Goal: Find specific page/section: Find specific page/section

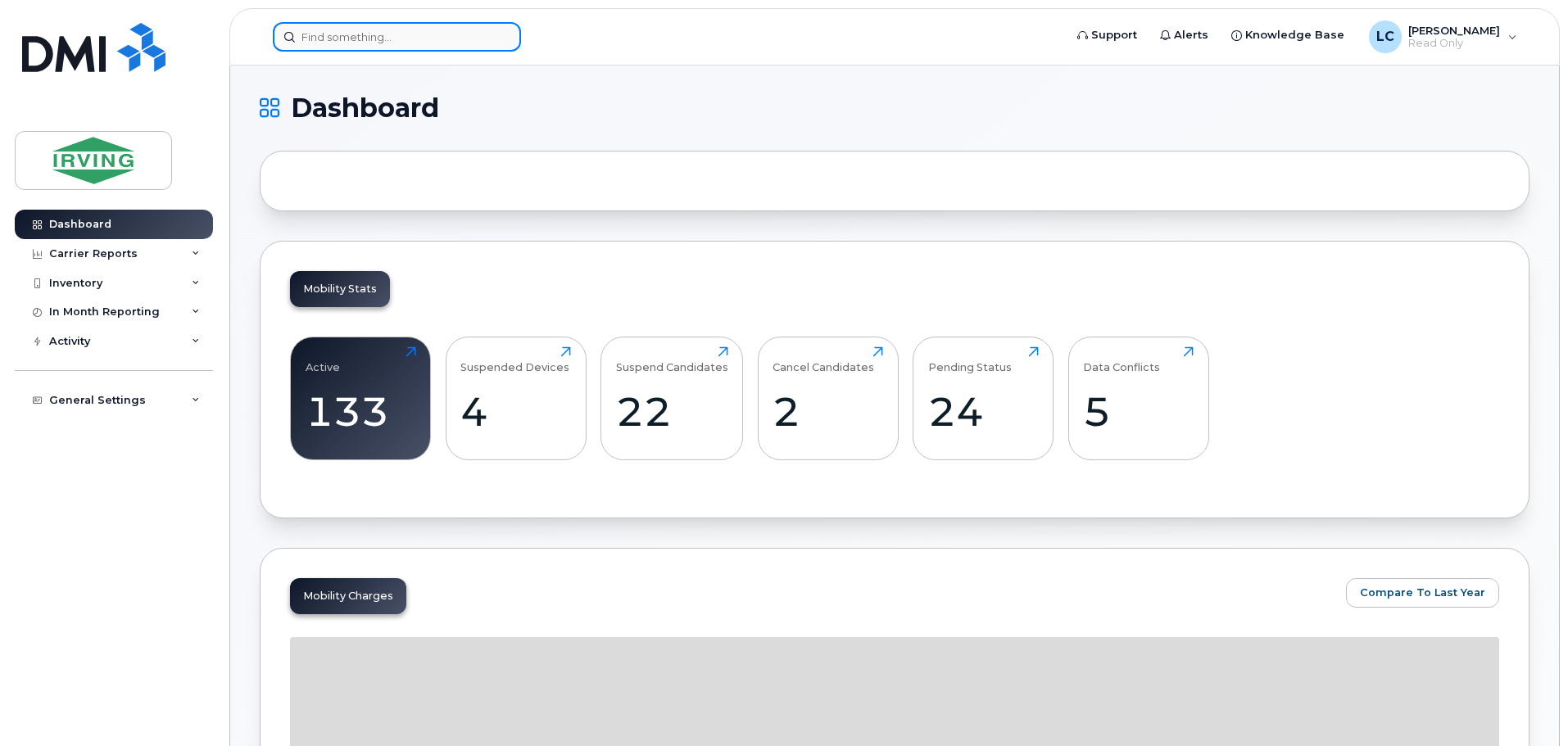
click at [307, 42] on input at bounding box center [397, 36] width 248 height 30
paste input "5063336903"
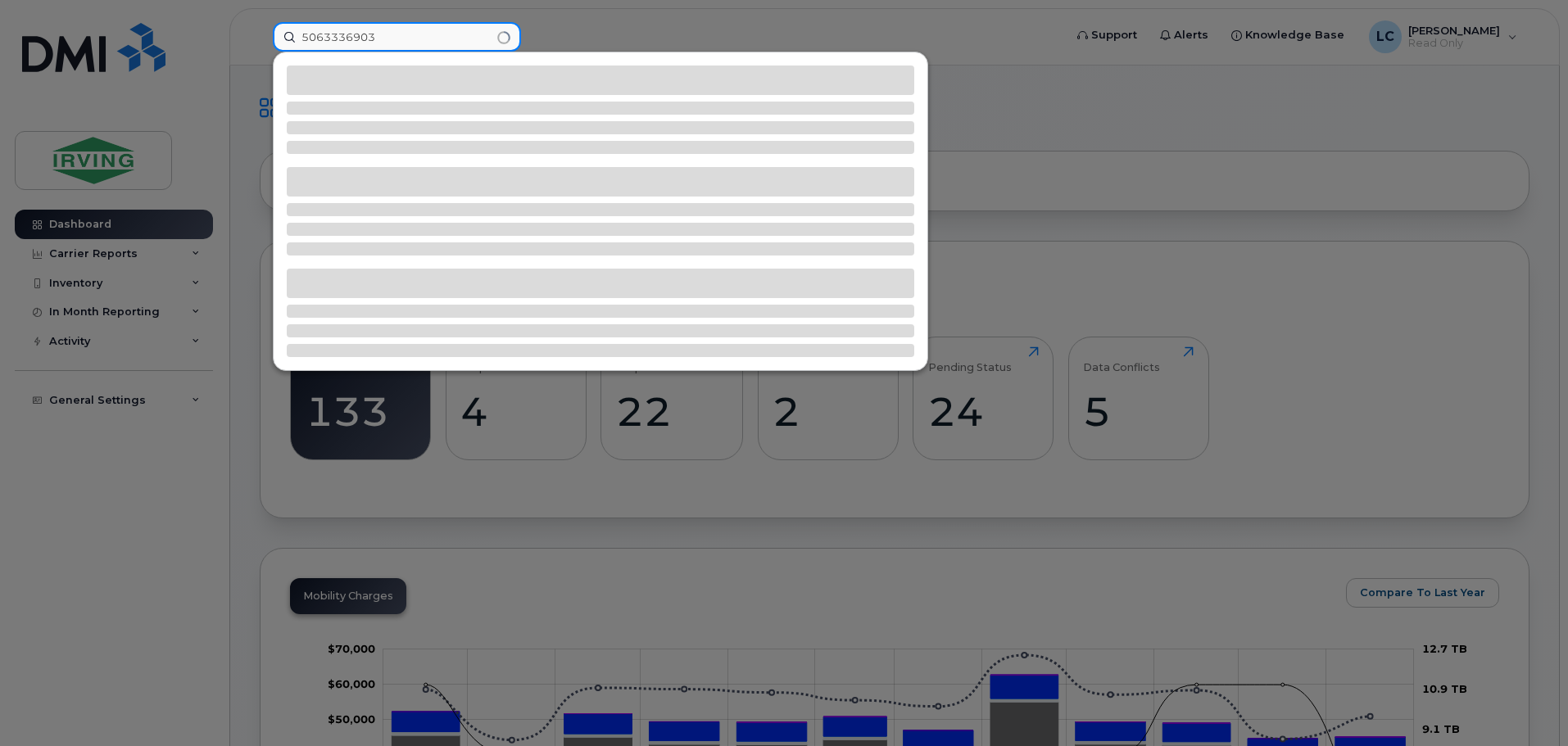
type input "5063336903"
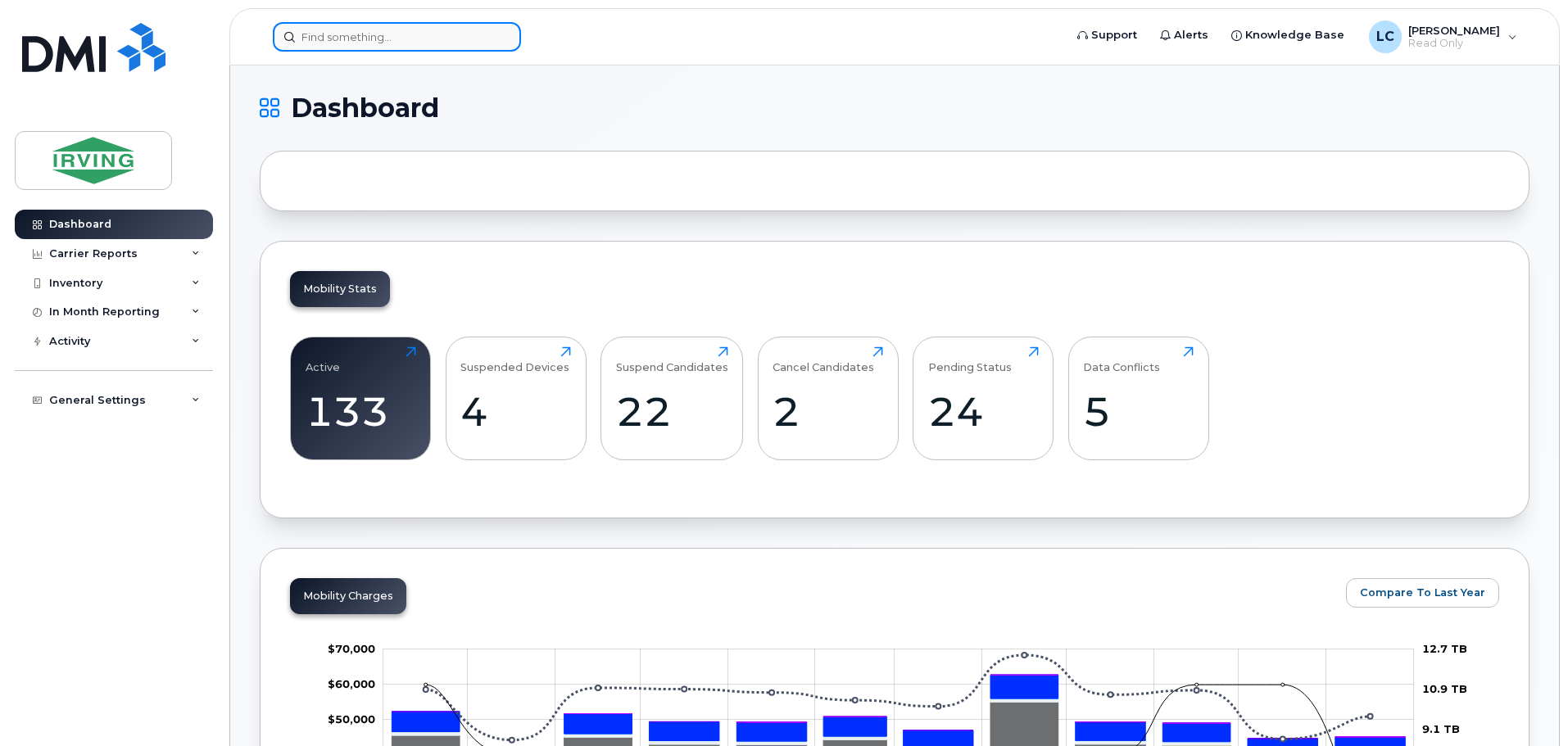
click at [378, 35] on input at bounding box center [397, 36] width 248 height 30
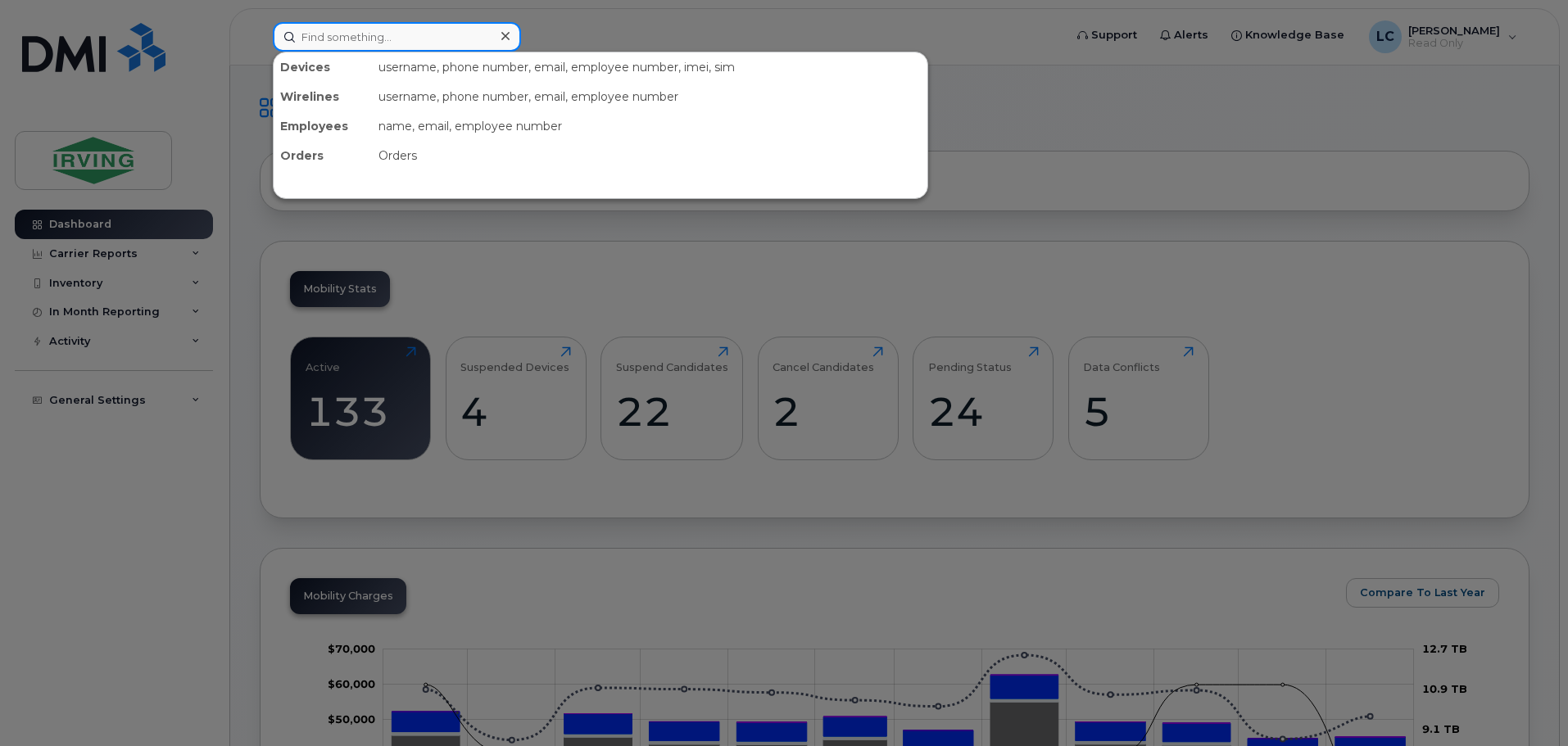
paste input "7096917344"
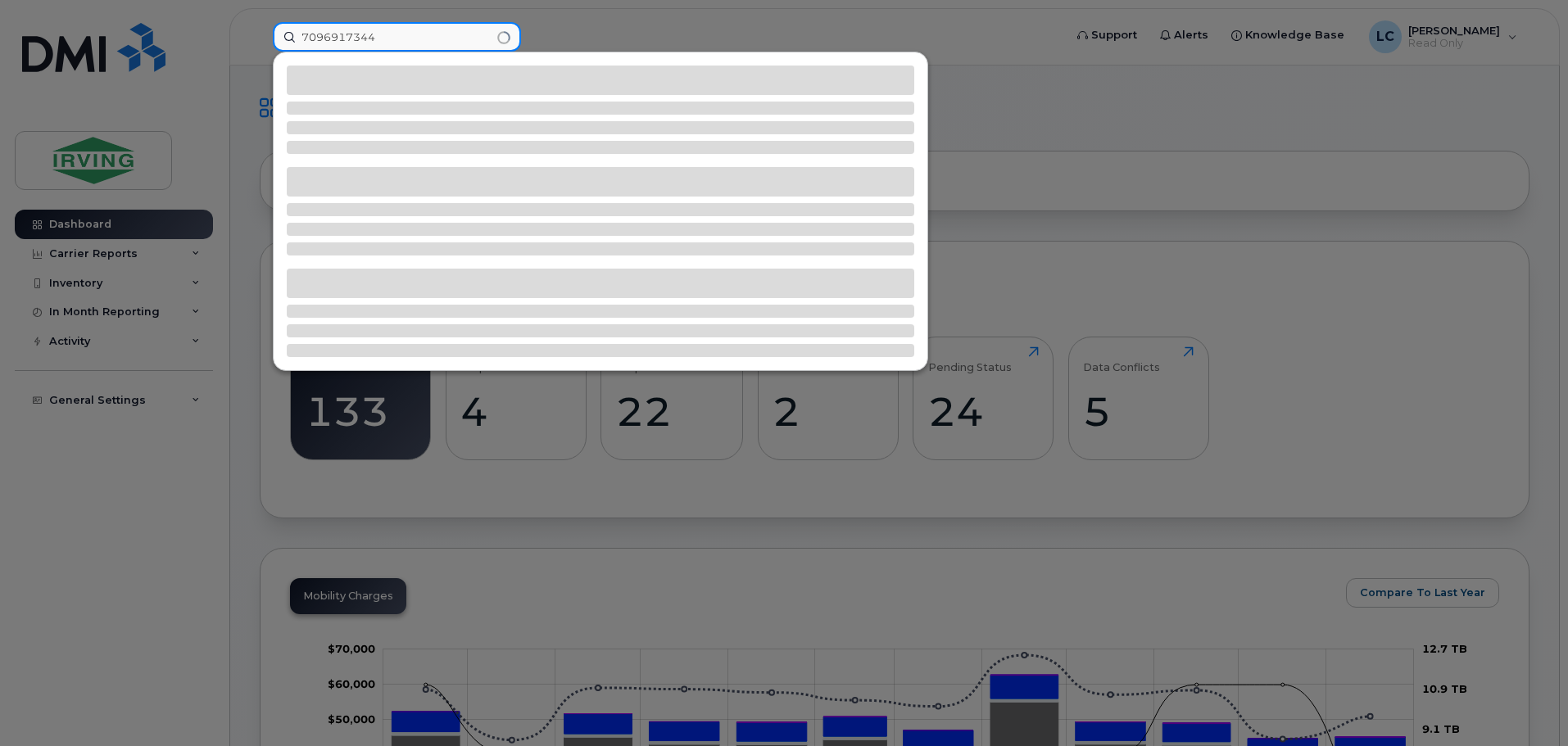
type input "7096917344"
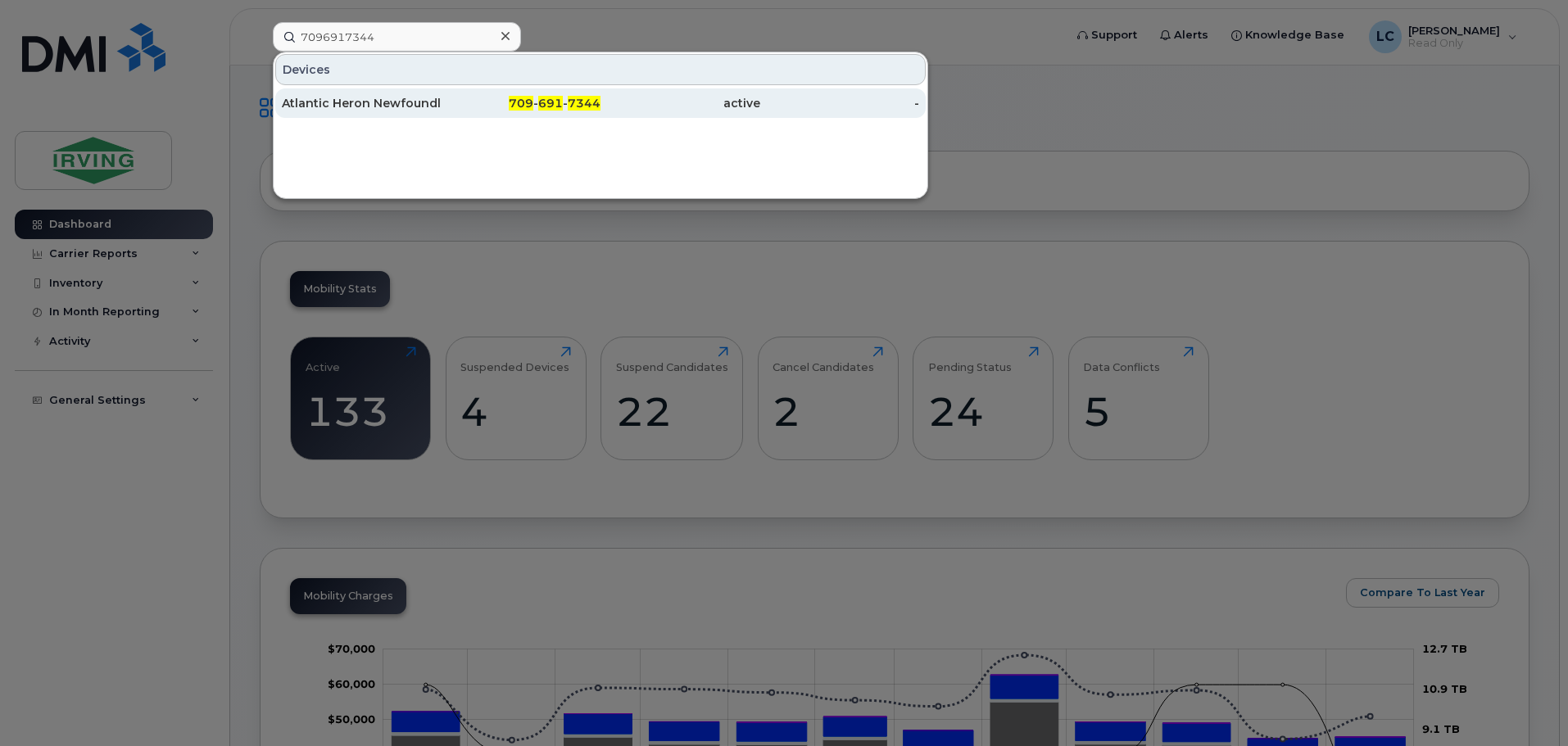
click at [365, 108] on div "Atlantic Heron Newfoundland" at bounding box center [361, 103] width 159 height 16
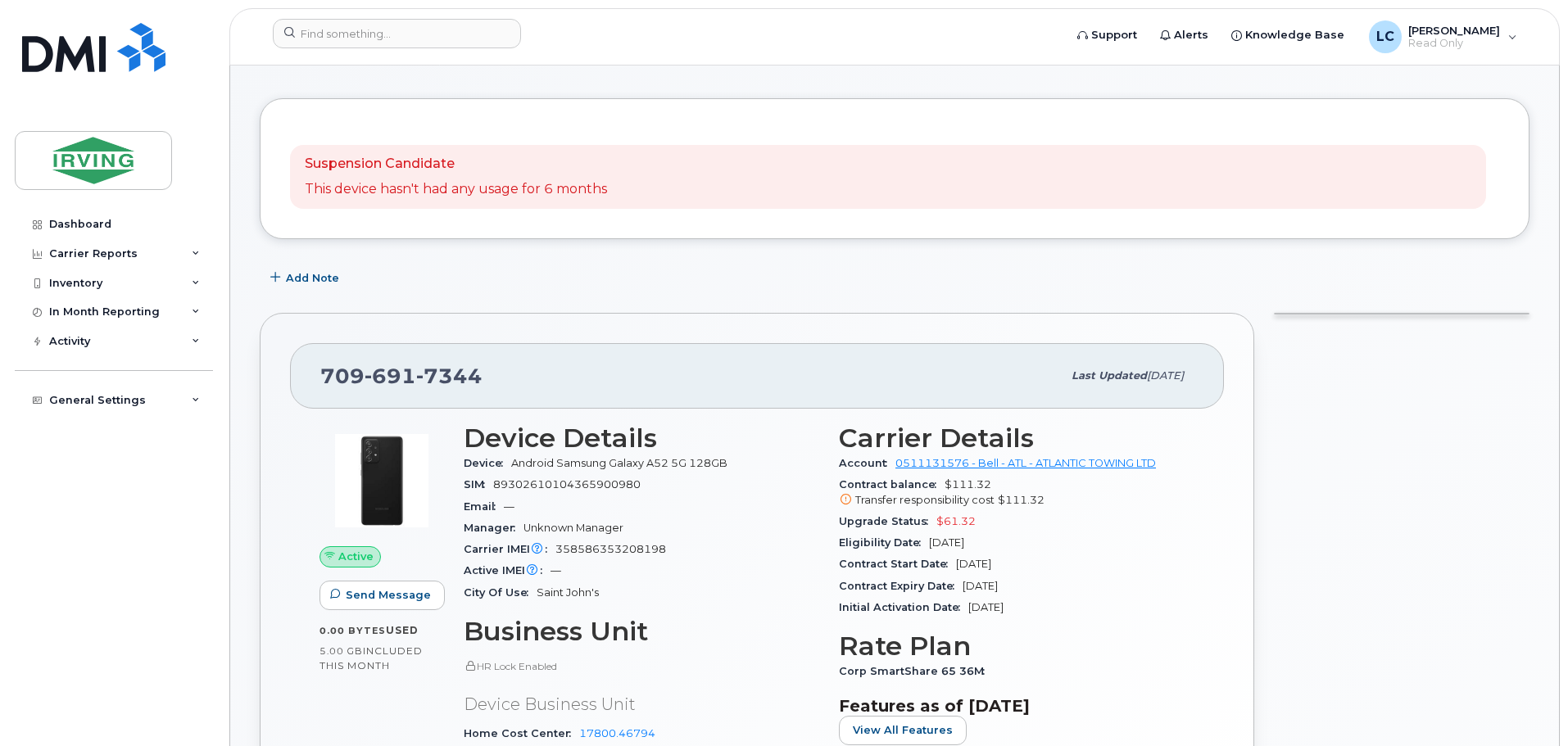
scroll to position [81, 0]
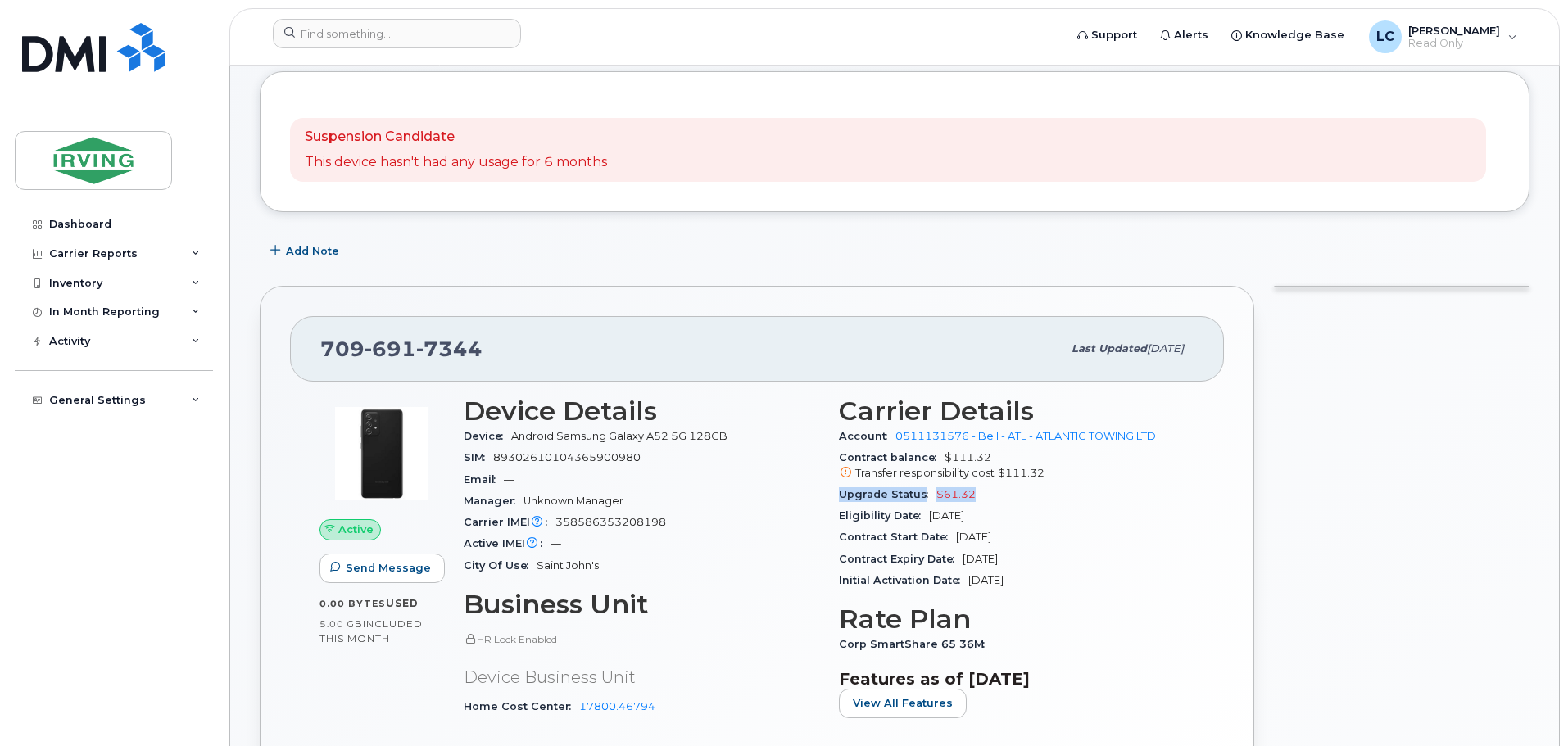
drag, startPoint x: 976, startPoint y: 493, endPoint x: 839, endPoint y: 496, distance: 137.0
click at [839, 496] on div "Upgrade Status $61.32" at bounding box center [1016, 494] width 355 height 22
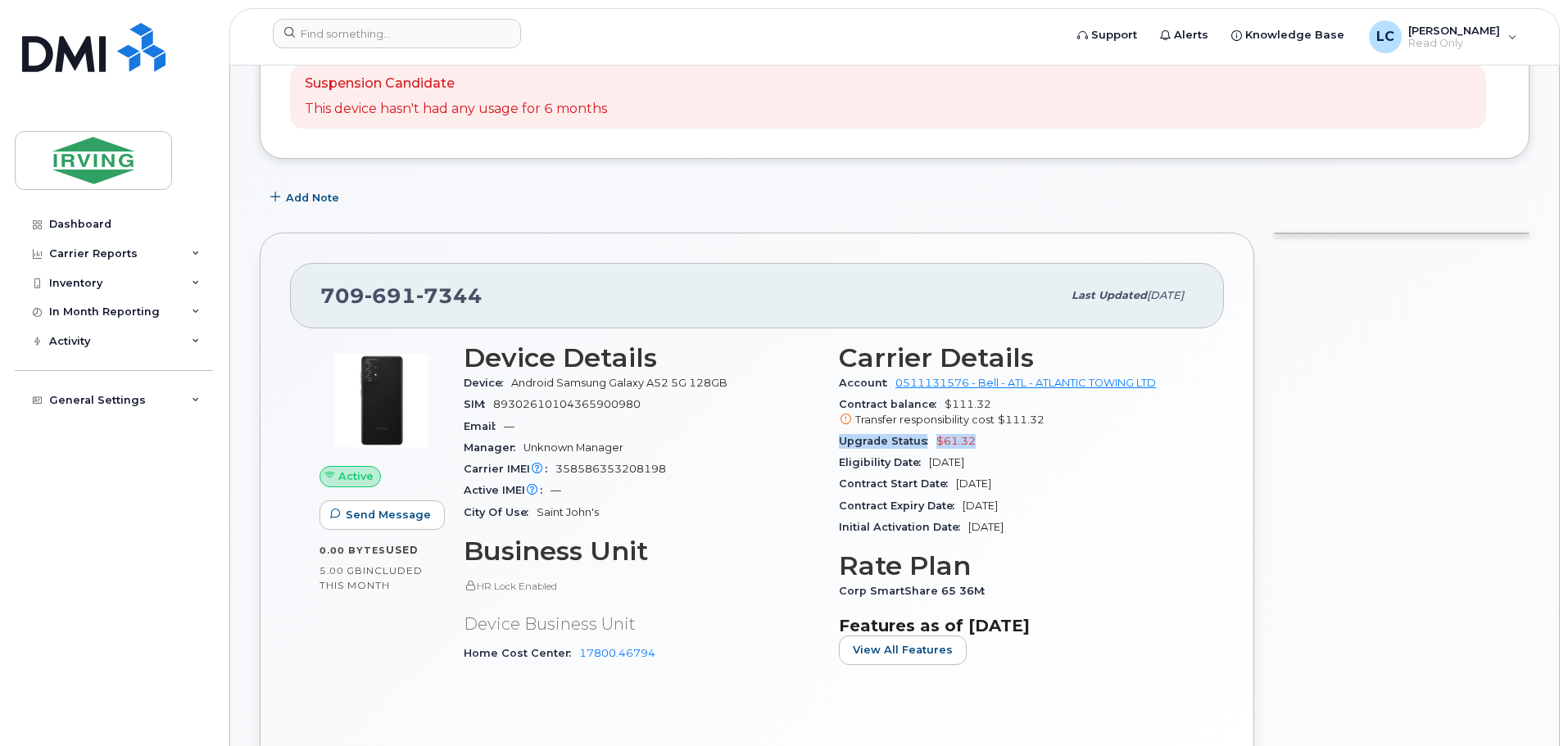
scroll to position [164, 0]
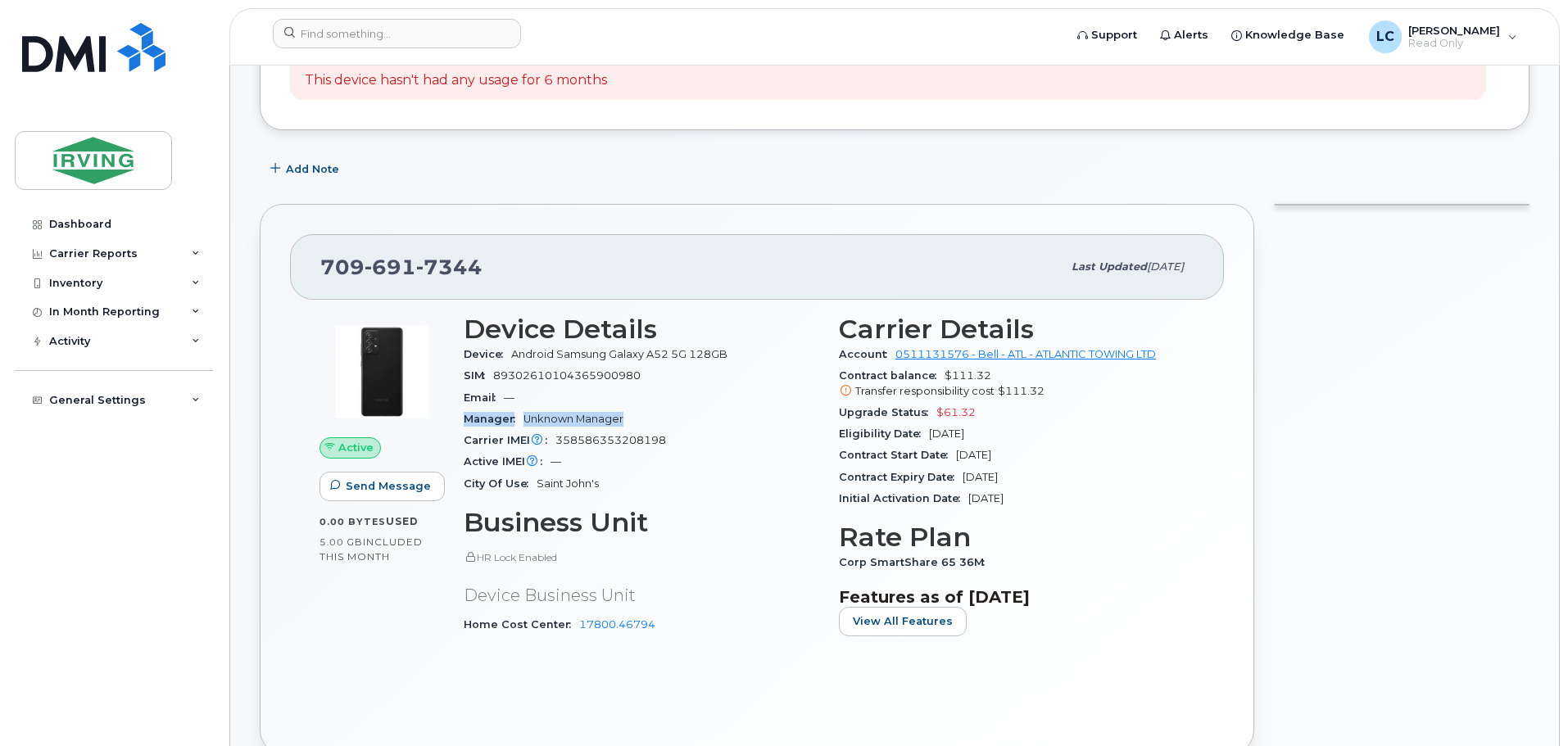
drag, startPoint x: 608, startPoint y: 417, endPoint x: 461, endPoint y: 418, distance: 147.0
click at [461, 418] on div "Device Details Device Android Samsung Galaxy A52 5G 128GB SIM [TECHNICAL_ID] Em…" at bounding box center [641, 482] width 375 height 355
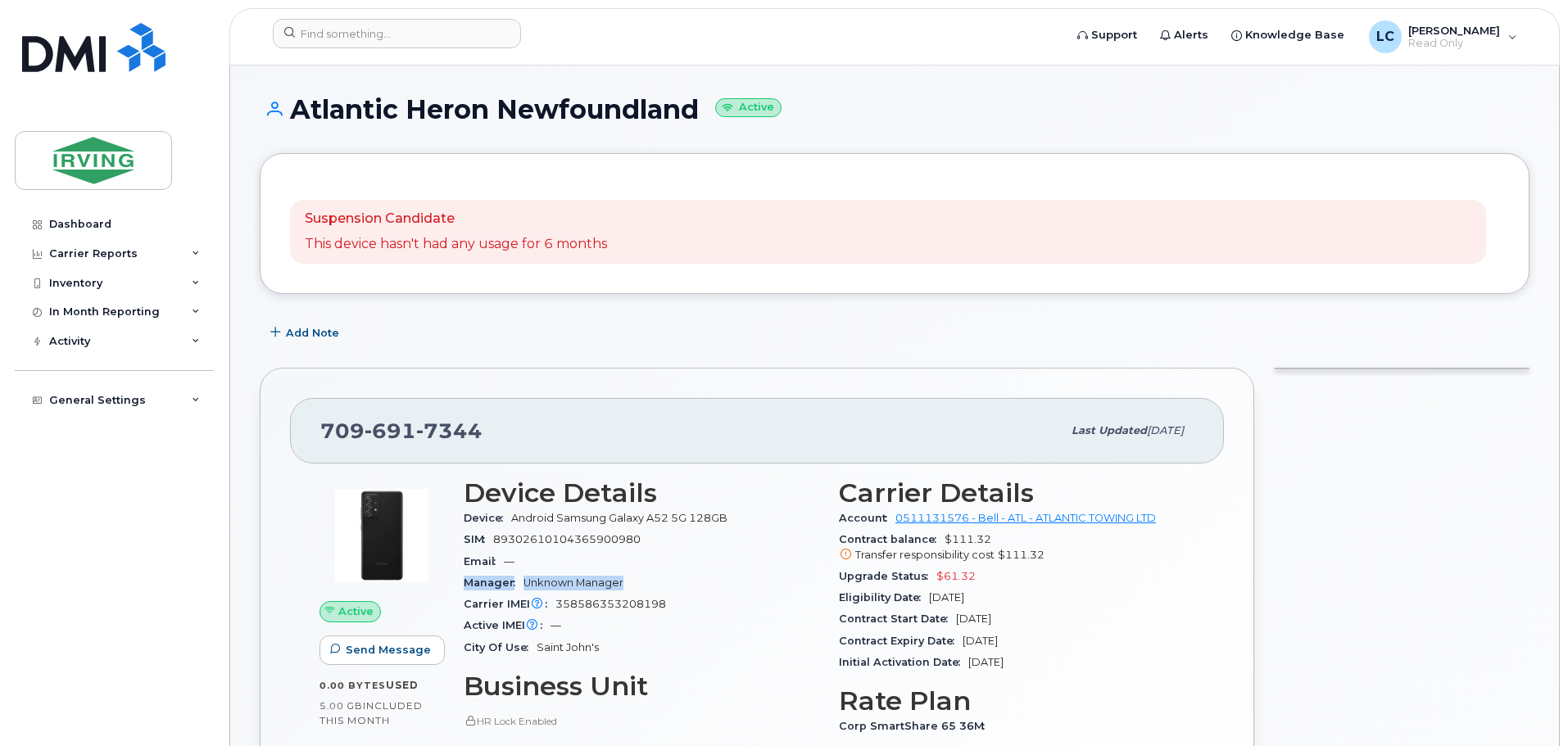
scroll to position [81, 0]
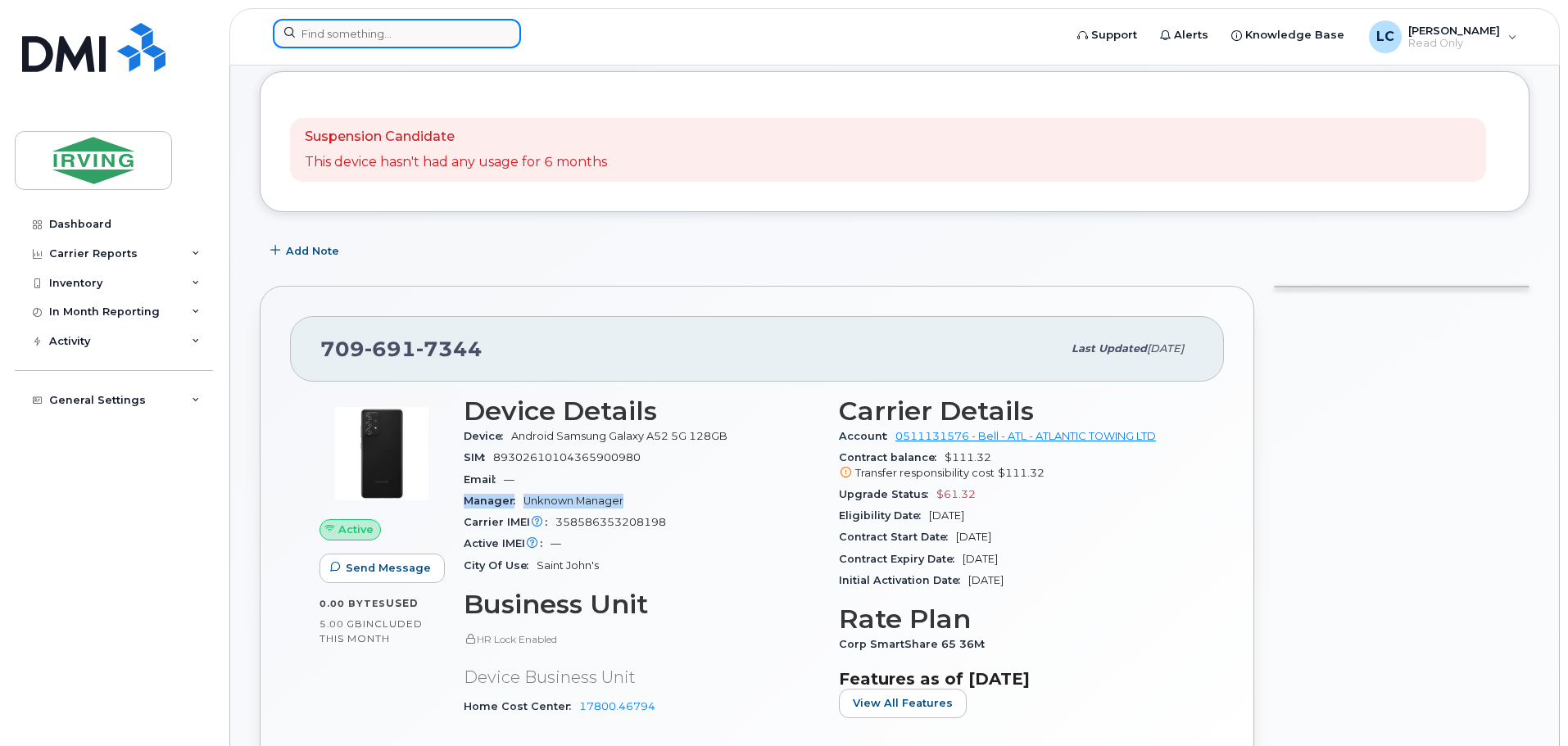
click at [338, 30] on input at bounding box center [397, 33] width 248 height 30
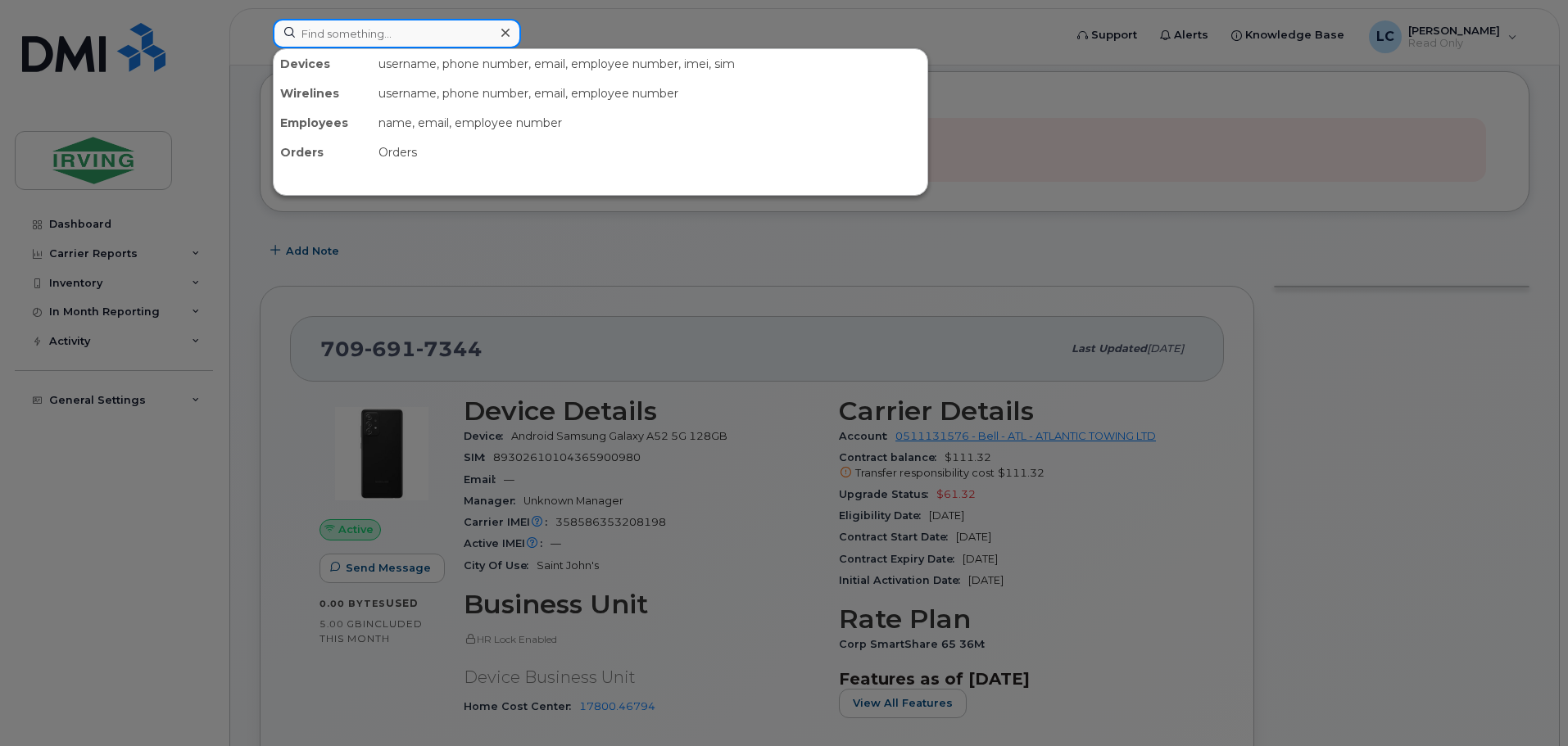
paste input "5063336903"
type input "5063336903"
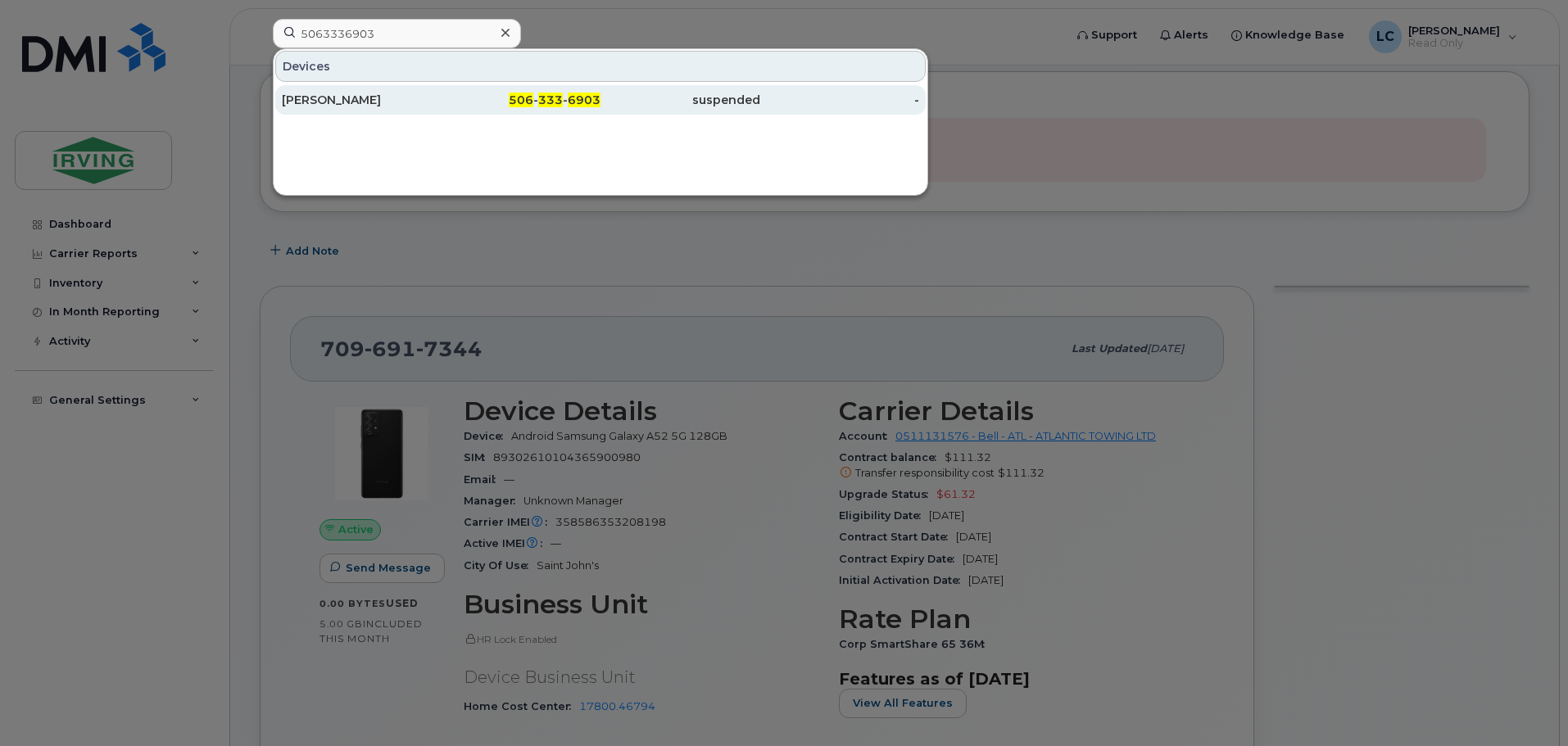
click at [453, 91] on div "506 - 333 - 6903" at bounding box center [521, 100] width 159 height 30
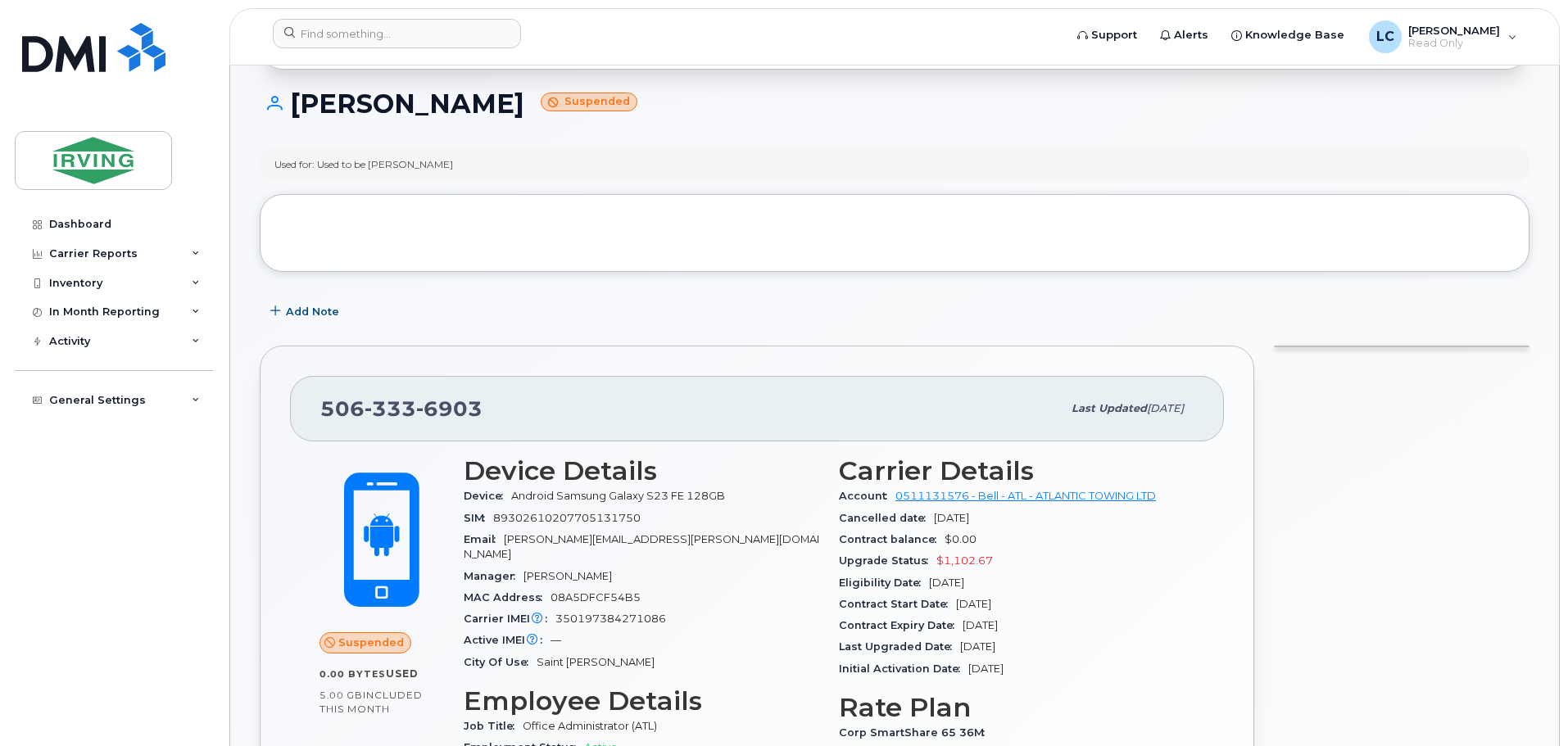
scroll to position [164, 0]
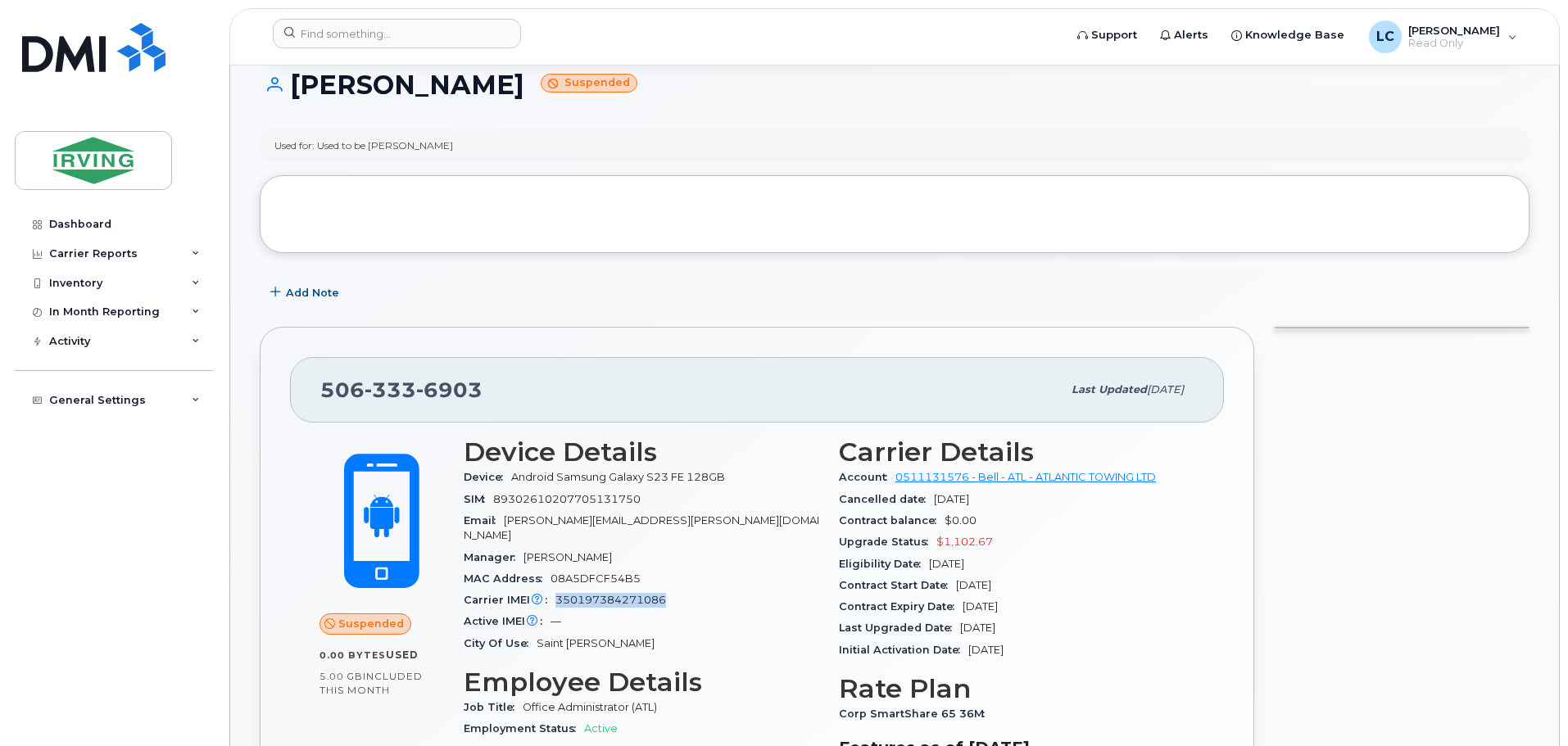
drag, startPoint x: 664, startPoint y: 584, endPoint x: 559, endPoint y: 585, distance: 105.0
click at [559, 589] on div "Carrier IMEI Carrier IMEI is reported during the last billing cycle or change o…" at bounding box center [641, 600] width 355 height 22
copy span "350197384271086"
click at [364, 32] on input at bounding box center [397, 33] width 248 height 30
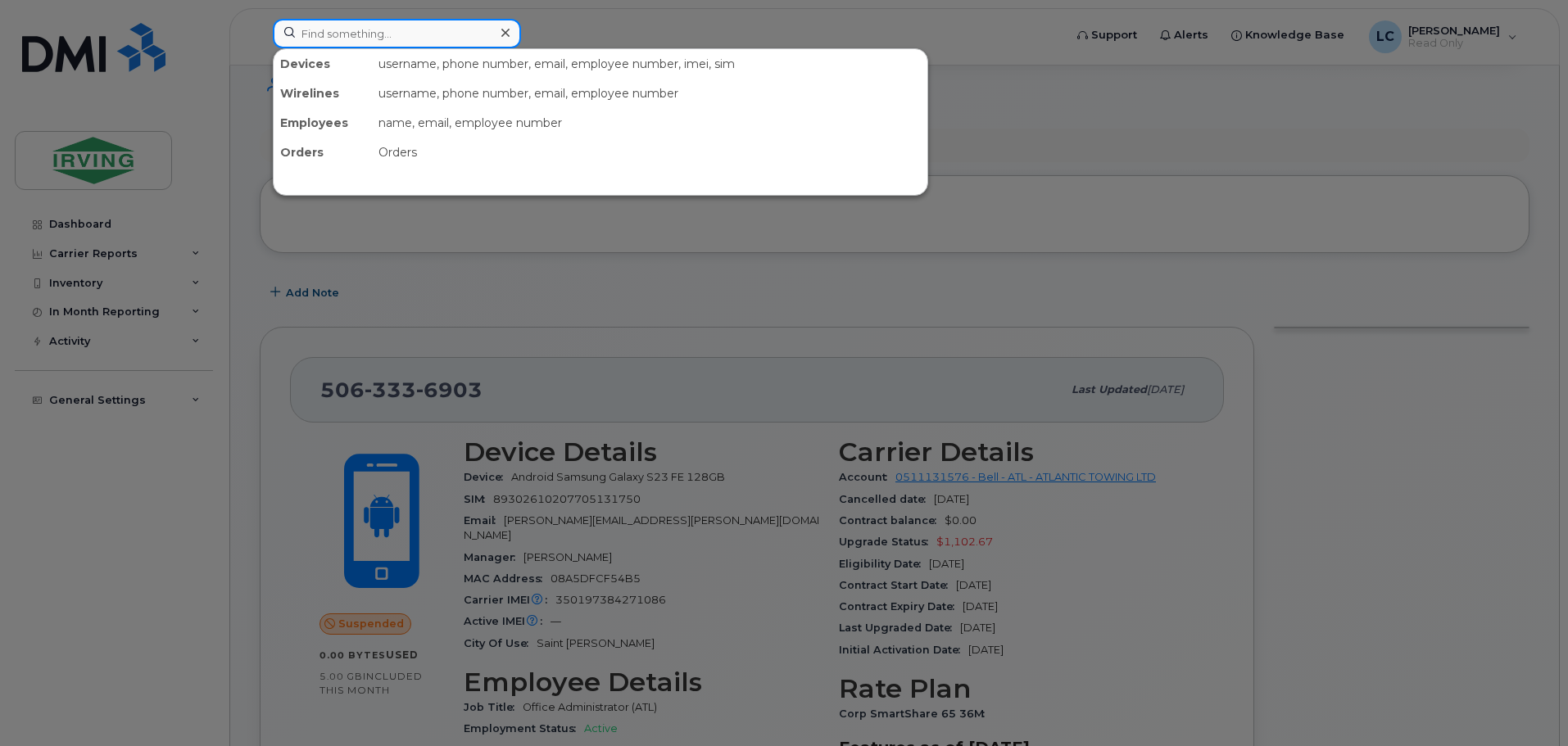
paste input "7097284141"
type input "7097284141"
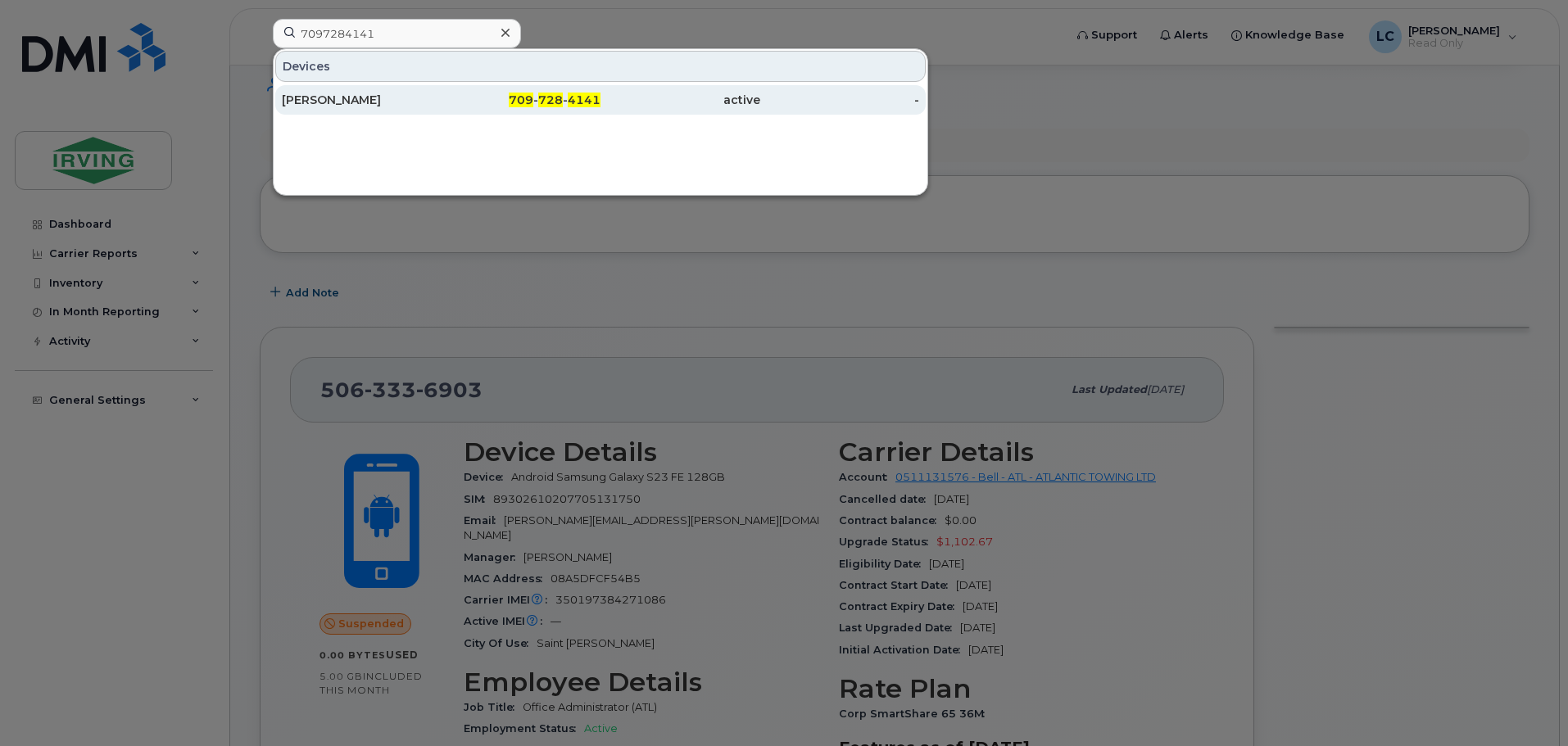
click at [582, 107] on span "4141" at bounding box center [584, 100] width 33 height 14
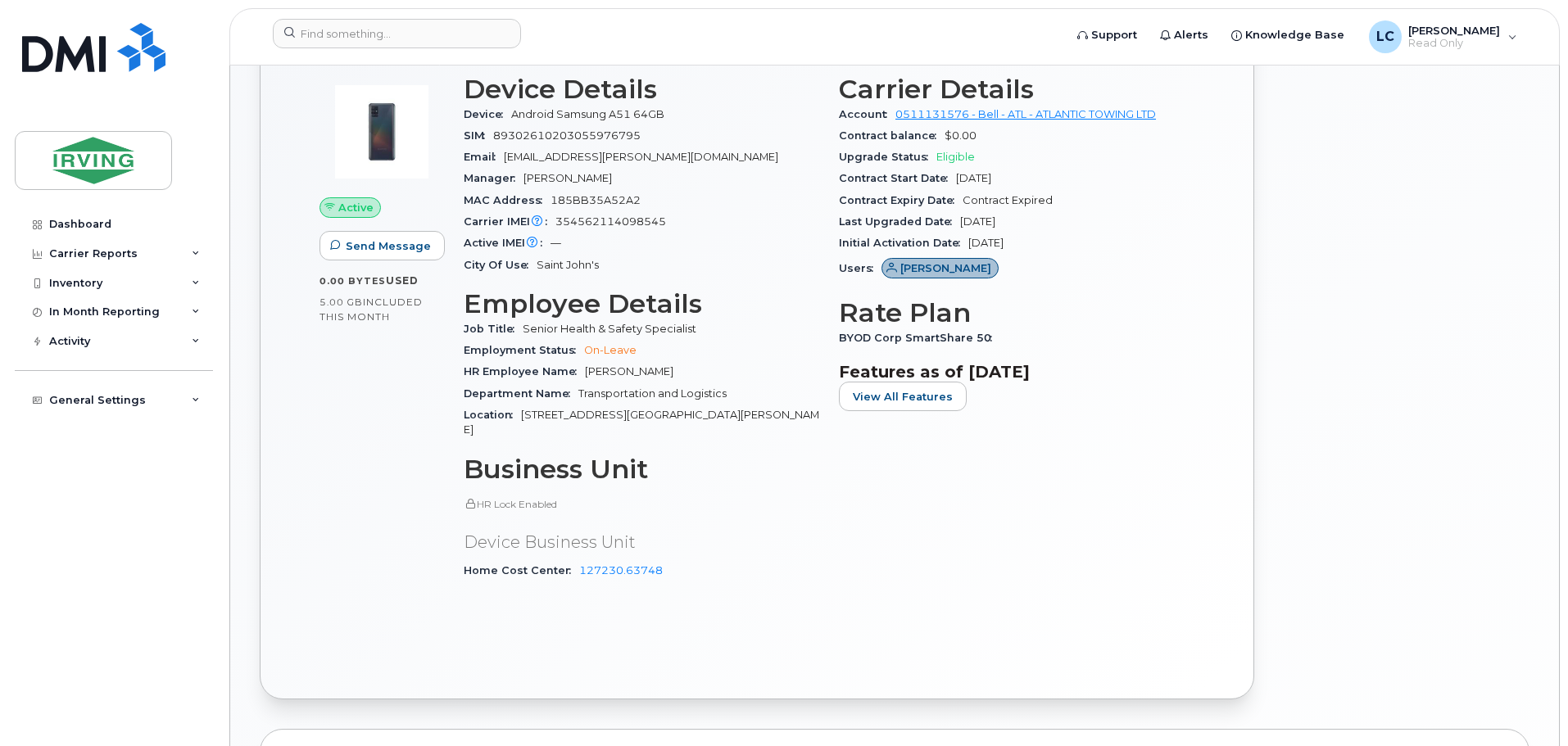
scroll to position [390, 0]
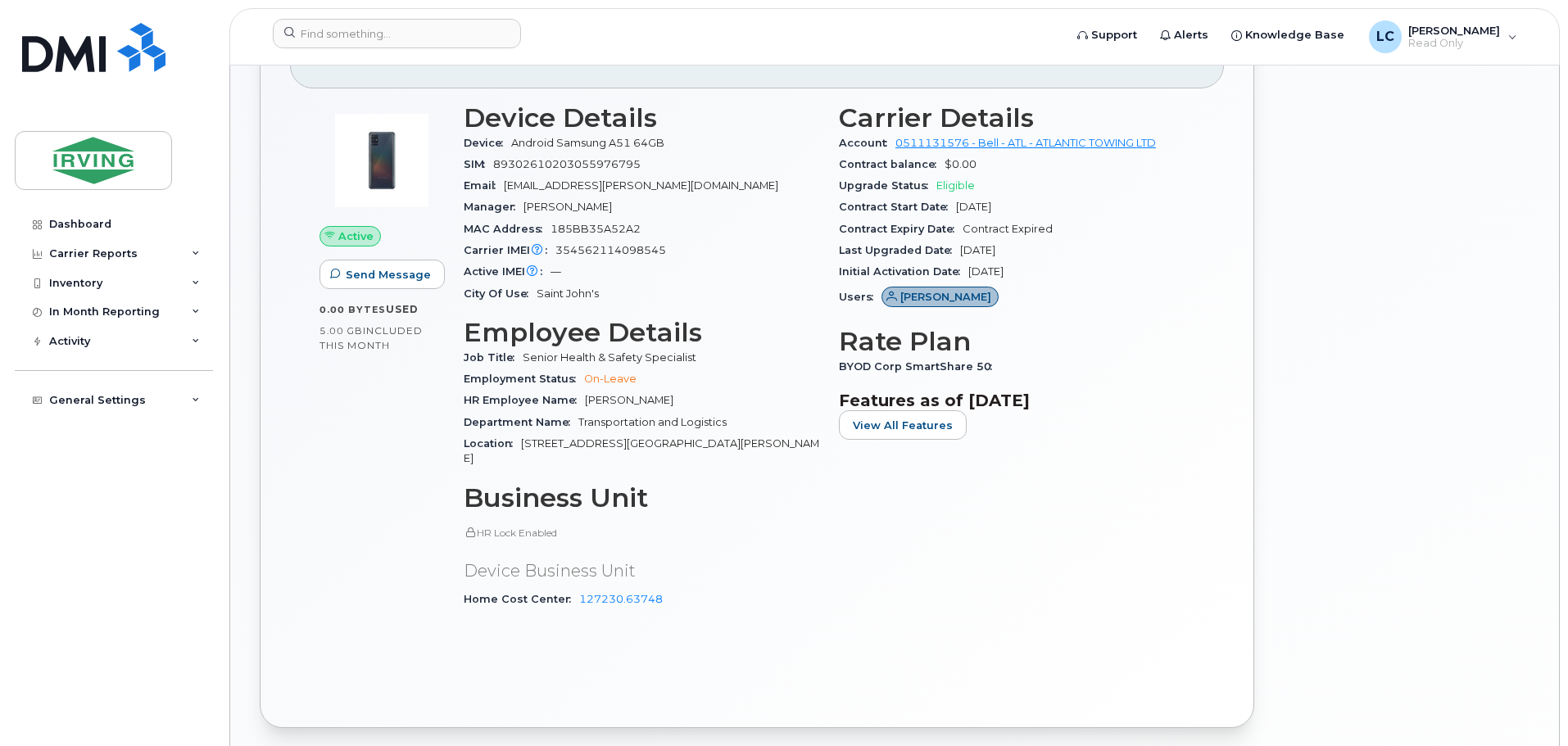
click at [646, 164] on div "SIM 89302610203055976795" at bounding box center [641, 165] width 355 height 22
drag, startPoint x: 670, startPoint y: 259, endPoint x: 555, endPoint y: 256, distance: 115.0
click at [555, 256] on div "Carrier IMEI Carrier IMEI is reported during the last billing cycle or change o…" at bounding box center [641, 250] width 355 height 22
copy span "354562114098545"
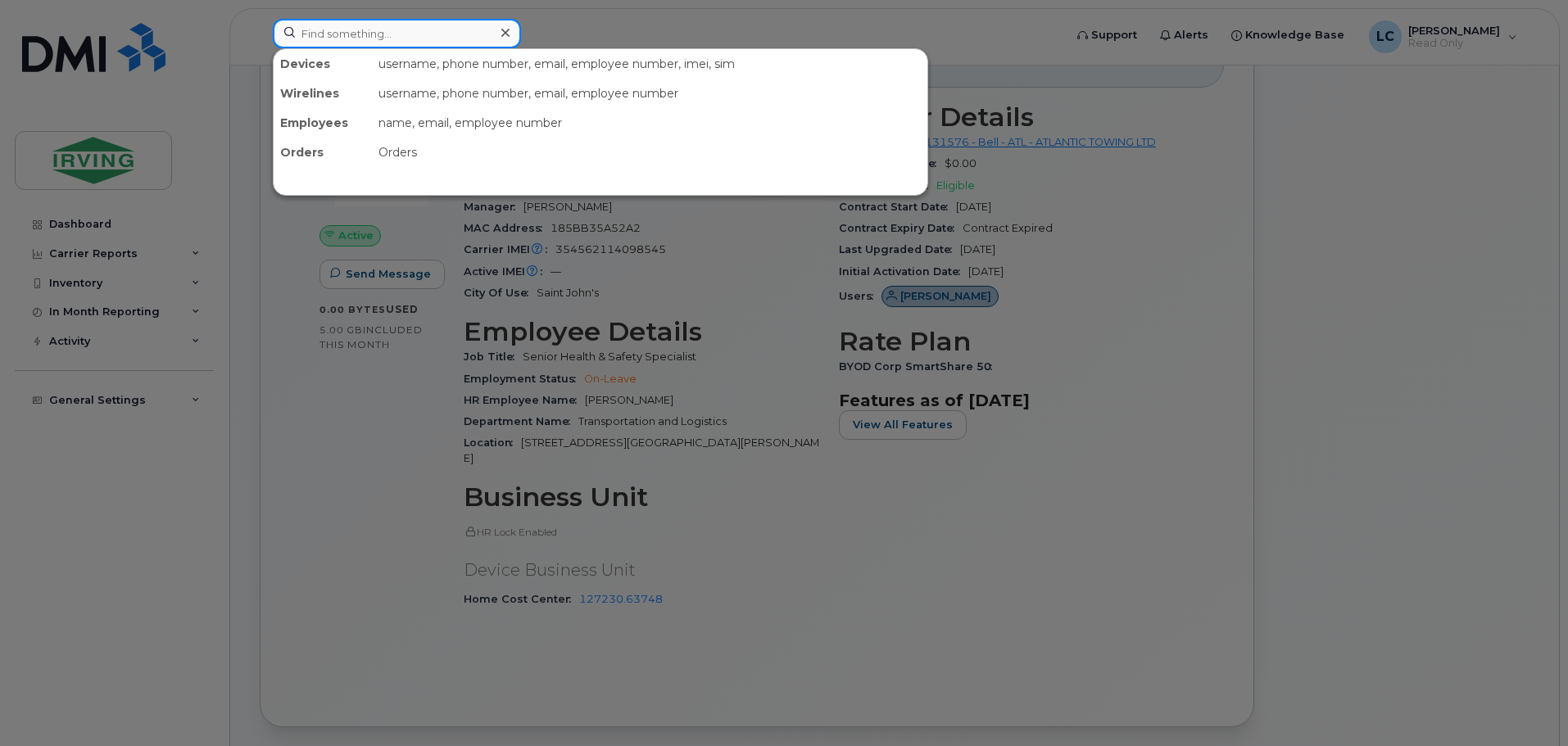
click at [376, 31] on input at bounding box center [397, 33] width 248 height 30
paste input "354562114098545"
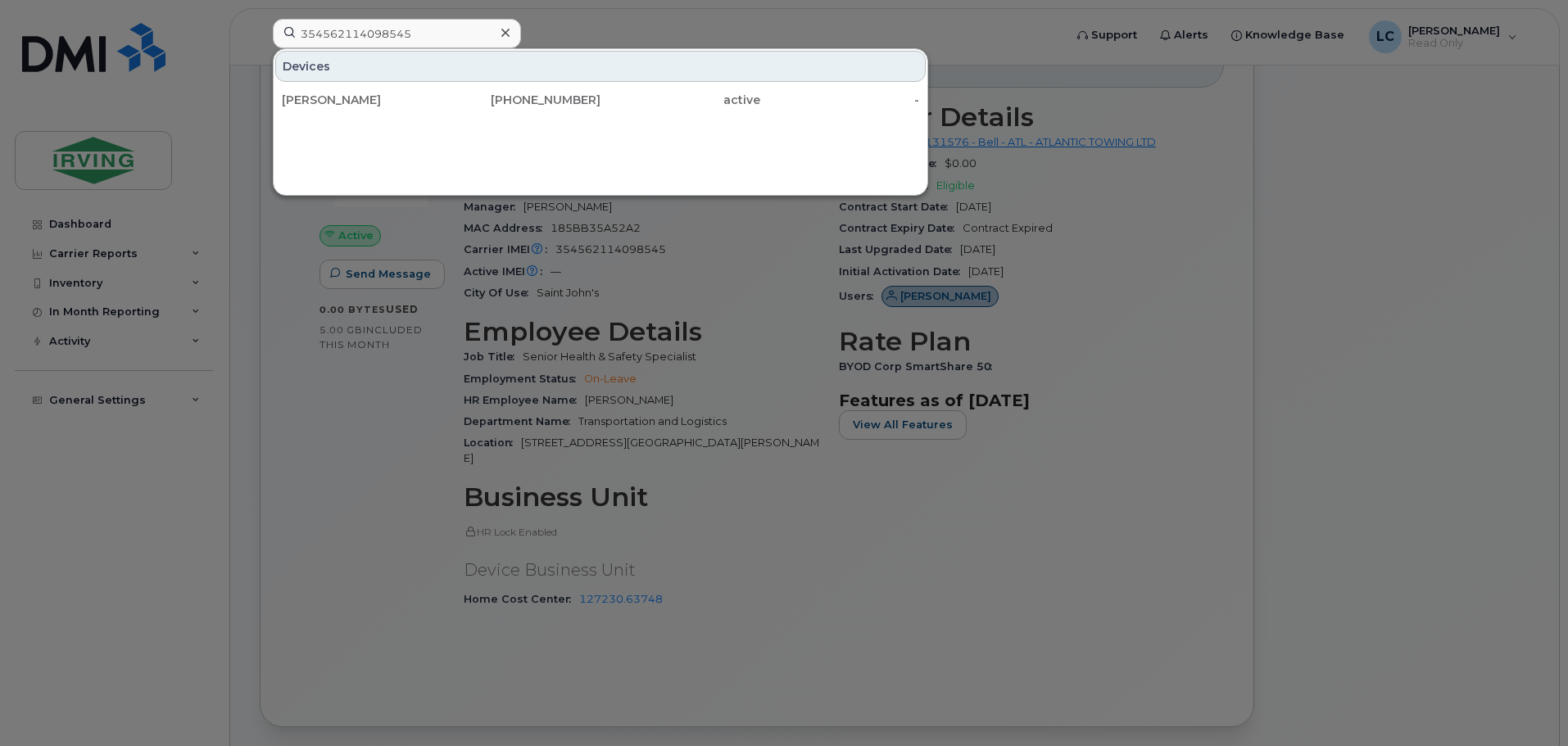
click at [621, 667] on div at bounding box center [784, 373] width 1568 height 746
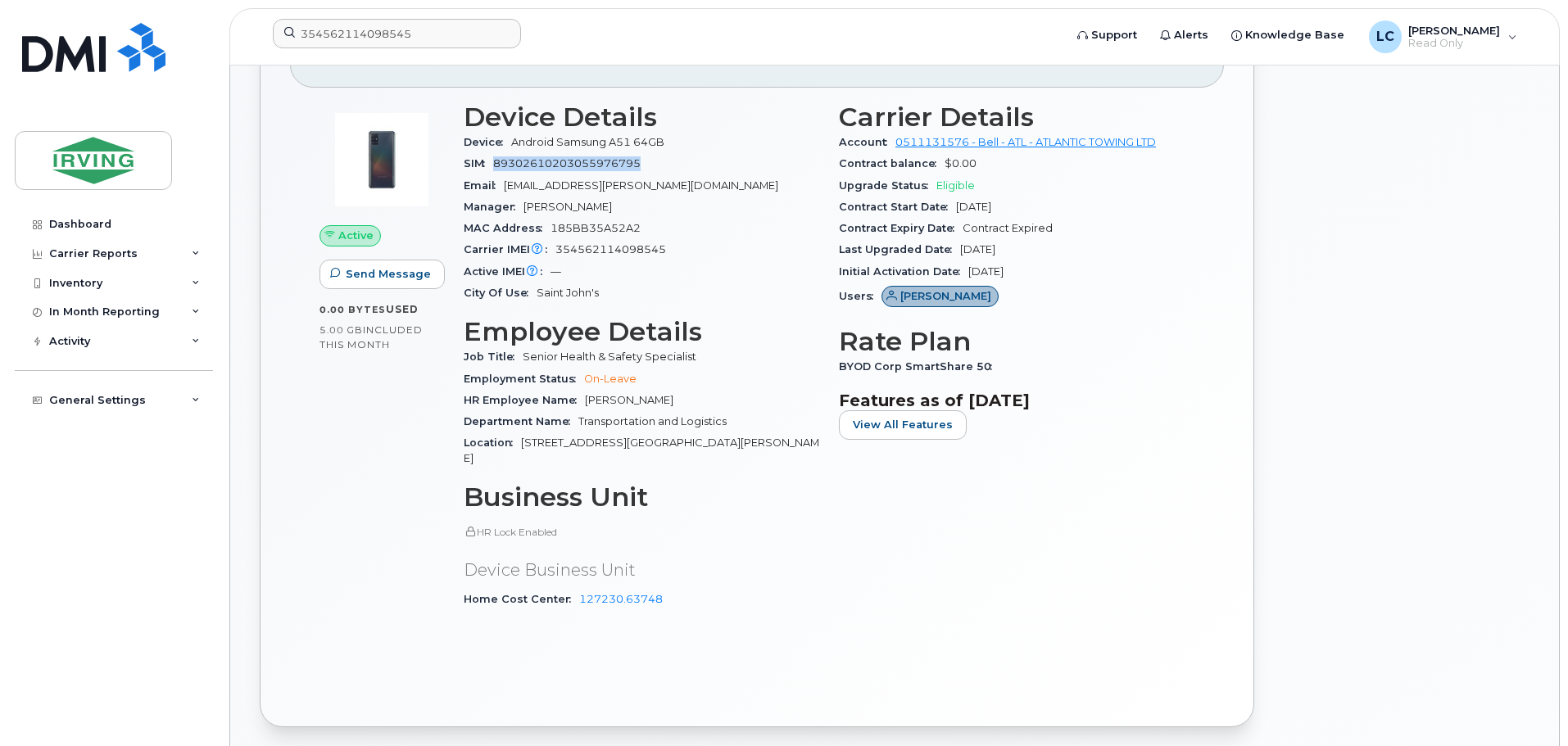
drag, startPoint x: 648, startPoint y: 166, endPoint x: 498, endPoint y: 166, distance: 150.0
click at [498, 166] on div "SIM 89302610203055976795" at bounding box center [641, 164] width 355 height 22
copy span "89302610203055976795"
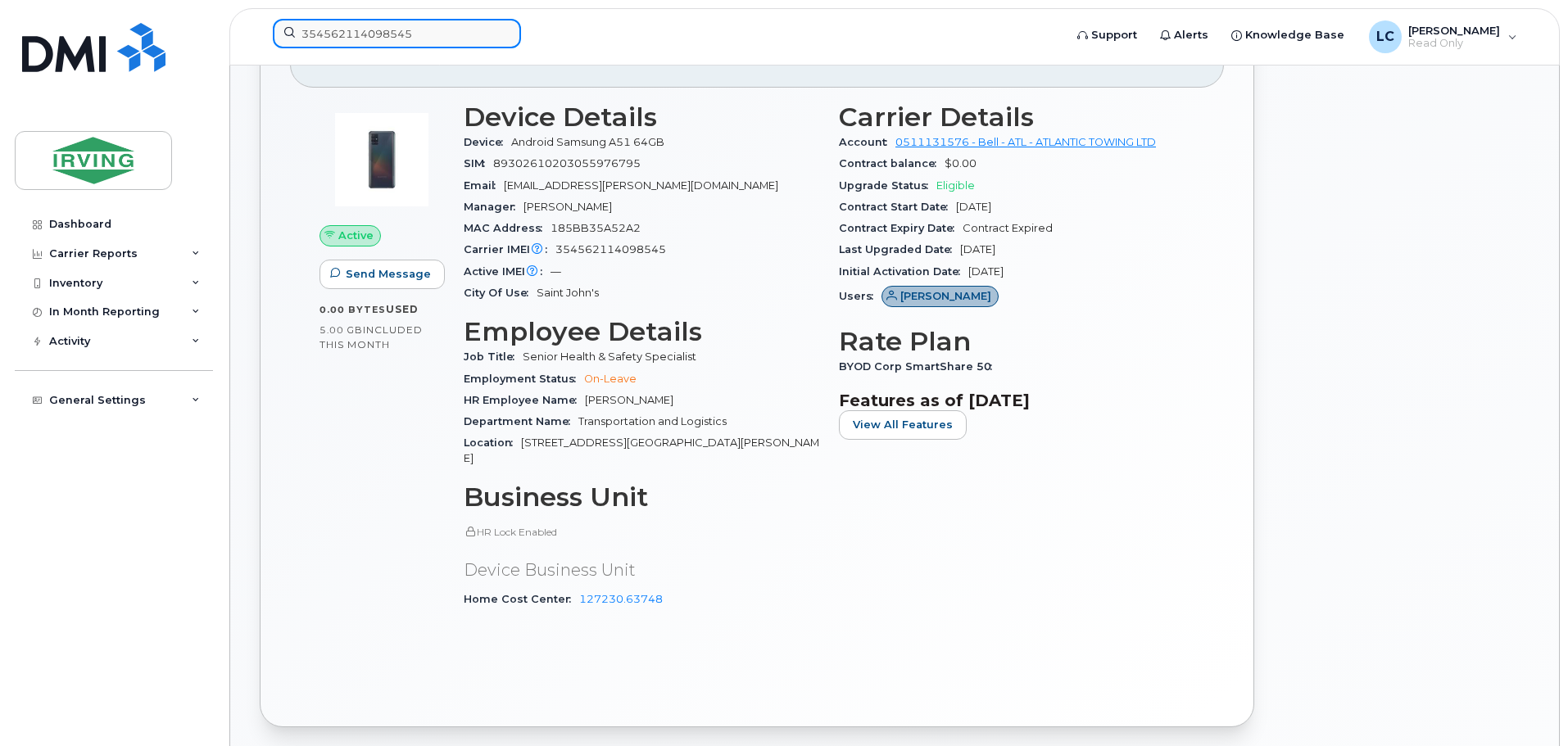
click at [373, 31] on input "354562114098545" at bounding box center [397, 33] width 248 height 30
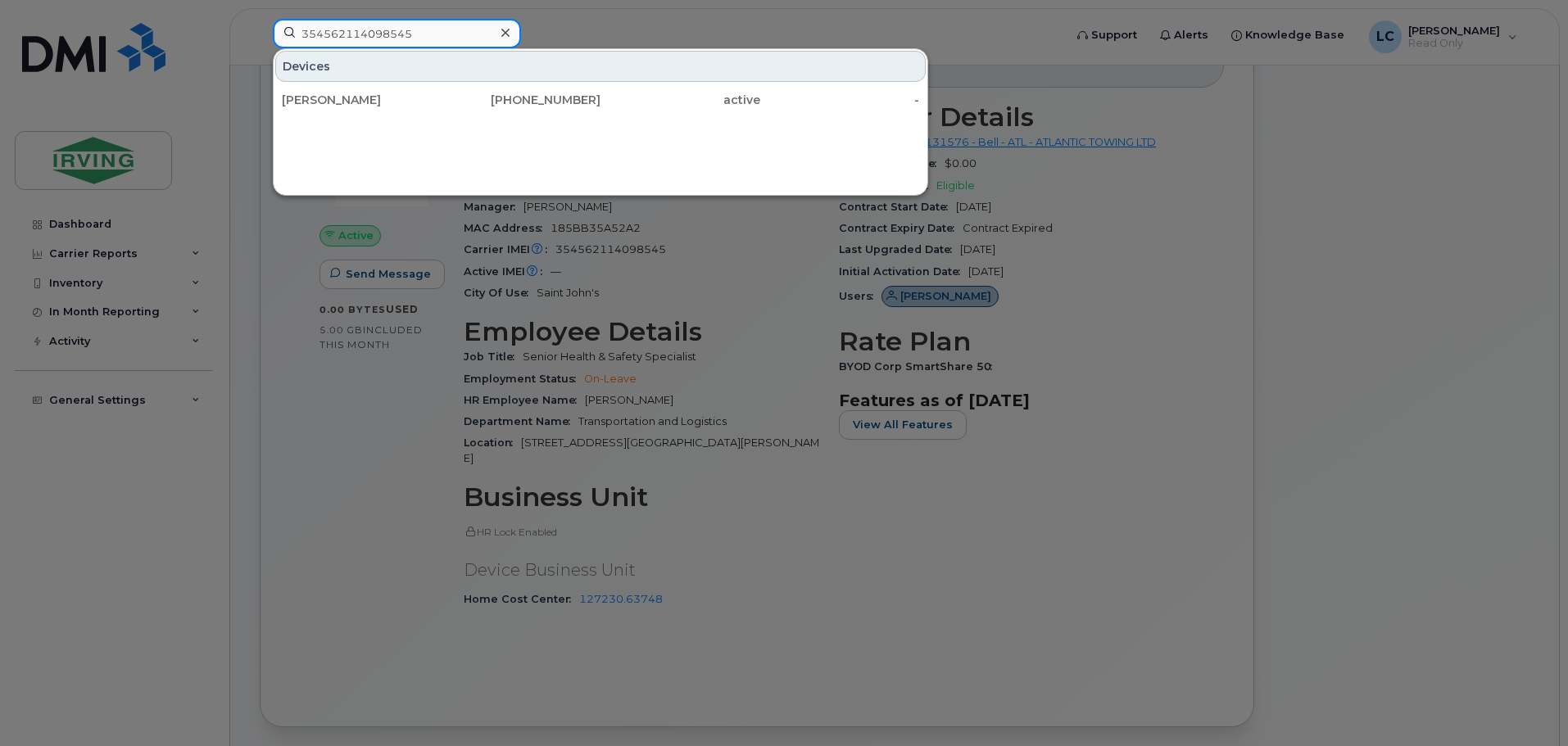
click at [373, 31] on input "354562114098545" at bounding box center [397, 33] width 248 height 30
paste input "8930261020305597679"
type input "89302610203055976795"
click at [578, 641] on div at bounding box center [784, 373] width 1568 height 746
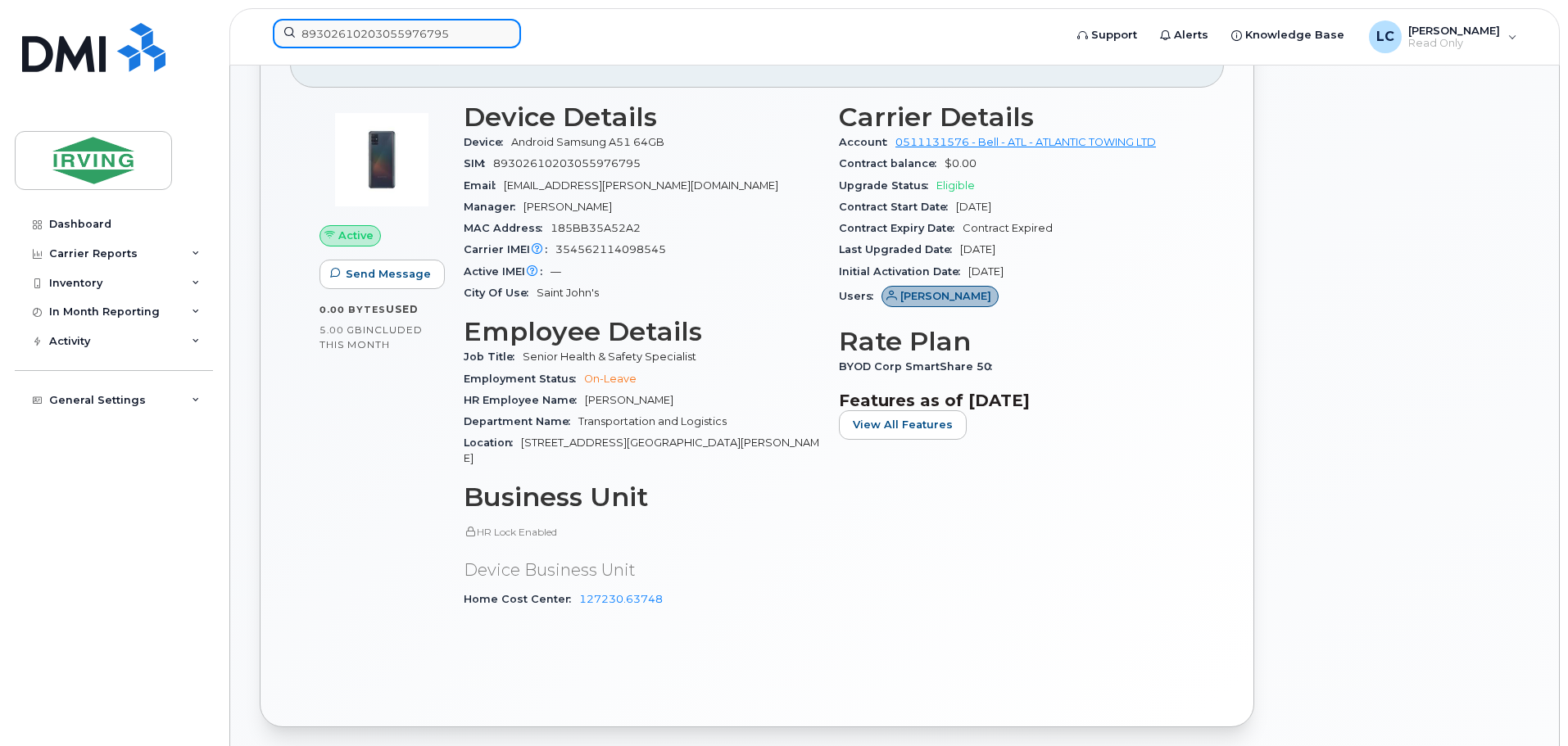
click at [387, 33] on input "89302610203055976795" at bounding box center [397, 33] width 248 height 30
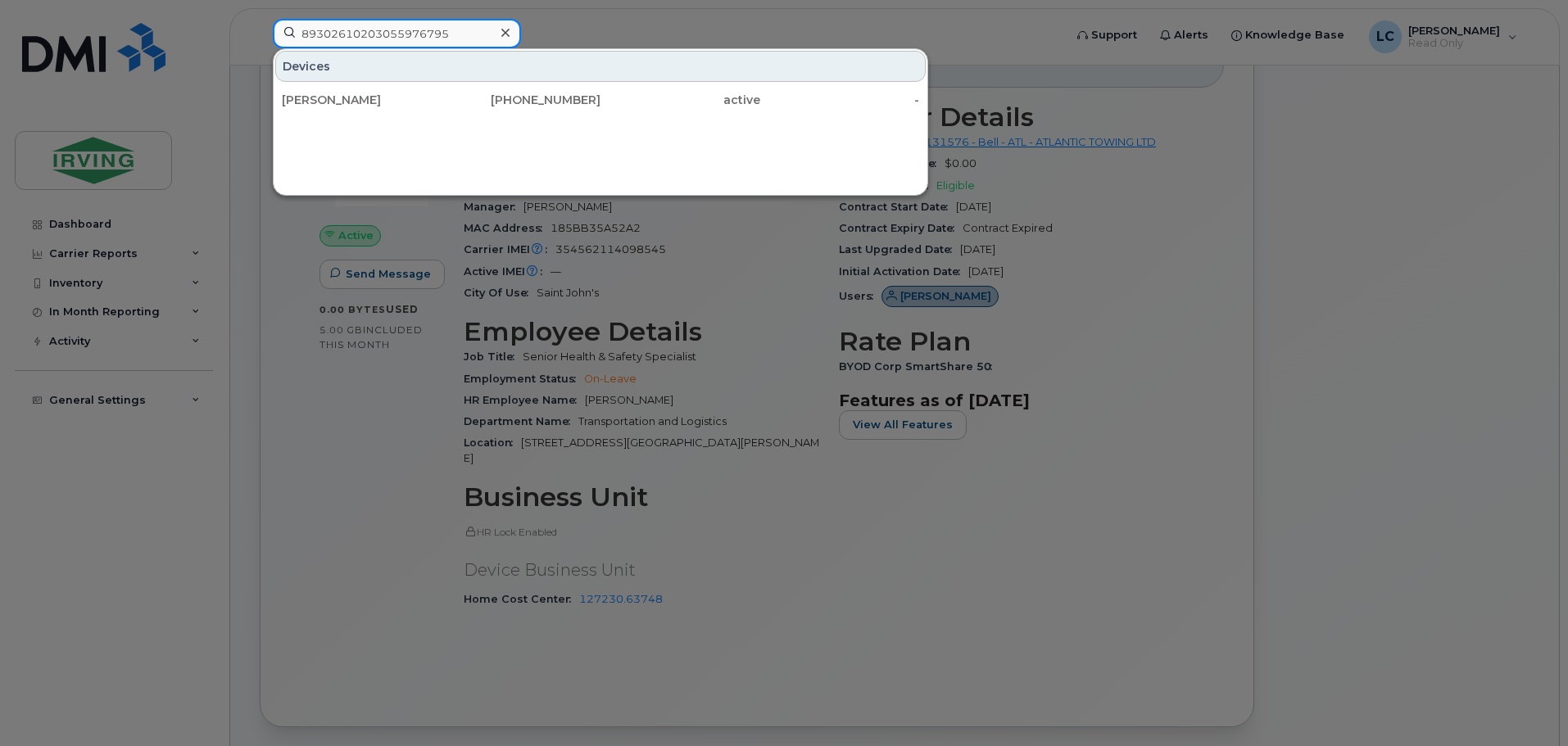
click at [387, 33] on input "89302610203055976795" at bounding box center [397, 33] width 248 height 30
